Goal: Check status: Check status

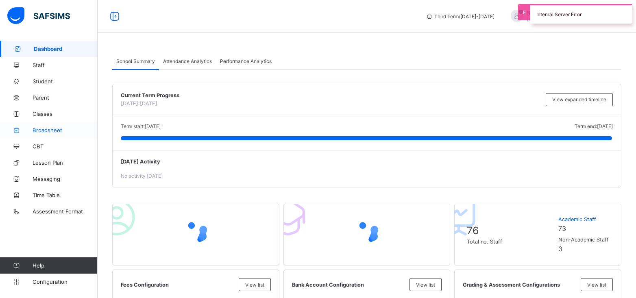
click at [42, 128] on span "Broadsheet" at bounding box center [65, 130] width 65 height 7
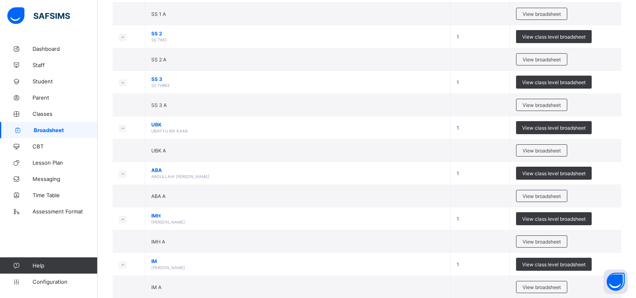
scroll to position [618, 0]
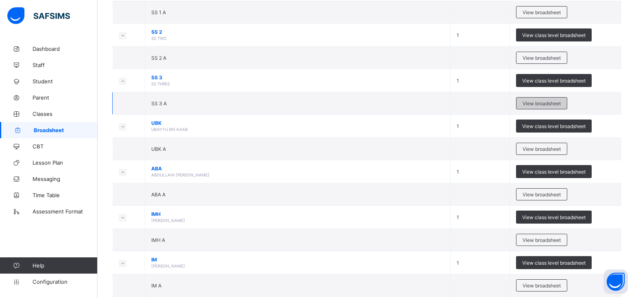
click at [543, 105] on span "View broadsheet" at bounding box center [541, 103] width 38 height 6
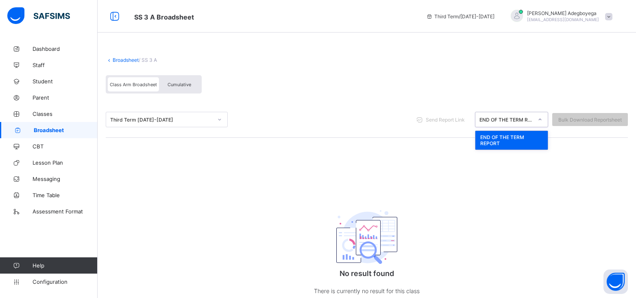
click at [542, 120] on icon at bounding box center [539, 119] width 5 height 8
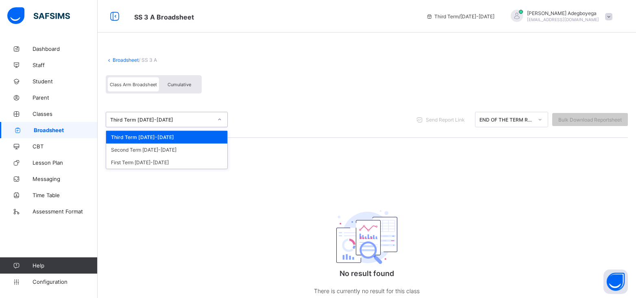
click at [219, 120] on icon at bounding box center [219, 119] width 5 height 8
click at [199, 148] on div "Second Term [DATE]-[DATE]" at bounding box center [166, 149] width 121 height 13
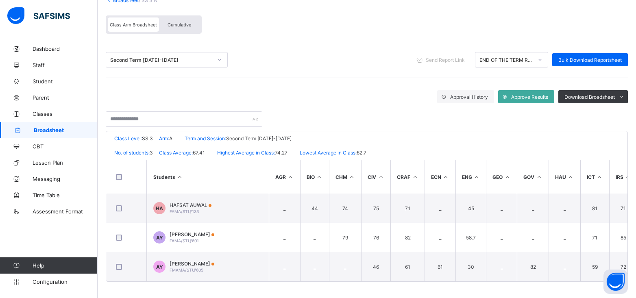
scroll to position [63, 0]
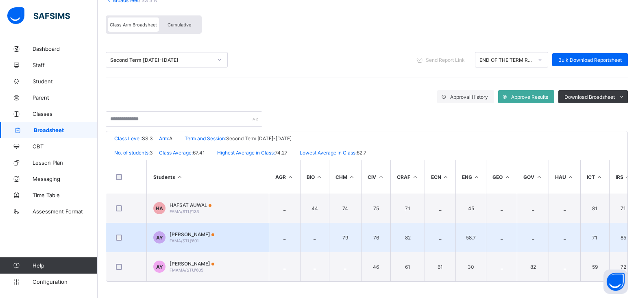
click at [176, 233] on span "[PERSON_NAME]" at bounding box center [192, 234] width 45 height 6
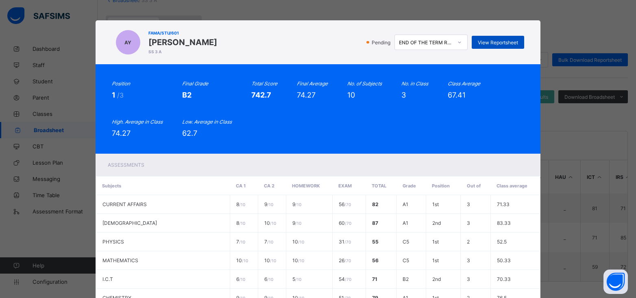
click at [480, 41] on span "View Reportsheet" at bounding box center [498, 42] width 40 height 6
